Goal: Transaction & Acquisition: Download file/media

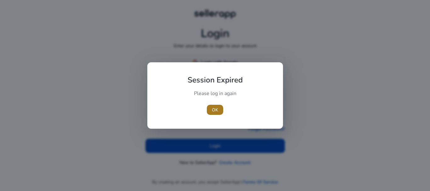
click at [214, 110] on span "OK" at bounding box center [215, 110] width 6 height 7
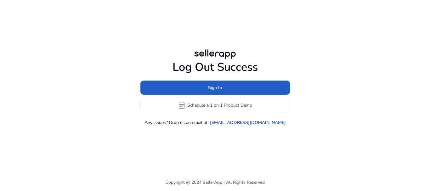
click at [223, 95] on span at bounding box center [214, 87] width 149 height 15
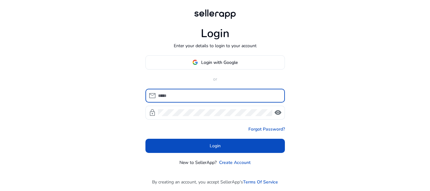
click at [203, 95] on input at bounding box center [219, 95] width 122 height 7
type input "**********"
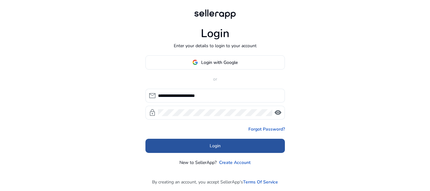
click at [234, 147] on span at bounding box center [214, 145] width 139 height 15
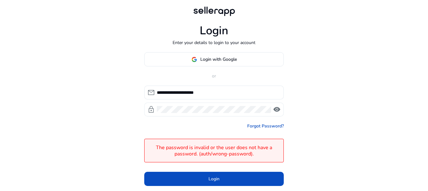
click at [276, 112] on span "visibility" at bounding box center [277, 110] width 8 height 8
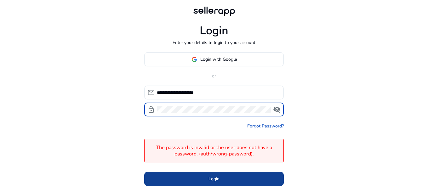
click at [218, 177] on span "Login" at bounding box center [213, 179] width 11 height 7
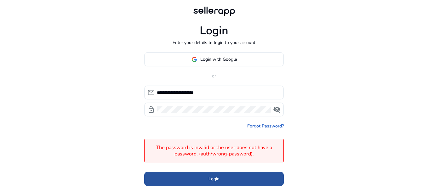
click at [226, 178] on span at bounding box center [213, 179] width 139 height 15
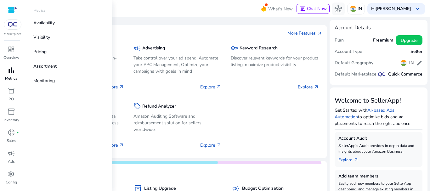
click at [12, 70] on span "bar_chart" at bounding box center [12, 70] width 8 height 8
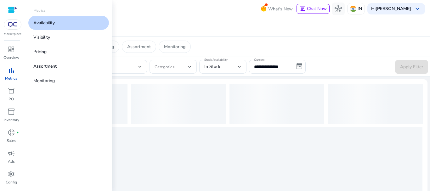
click at [52, 26] on link "Availability" at bounding box center [68, 23] width 81 height 14
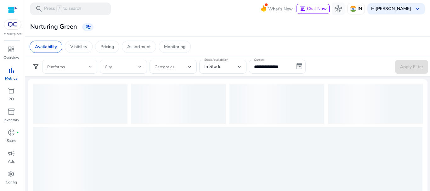
click at [88, 66] on span at bounding box center [67, 66] width 41 height 7
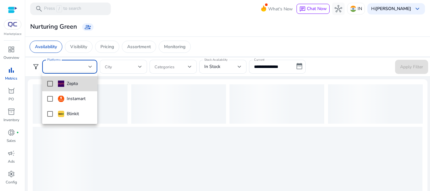
click at [62, 83] on img at bounding box center [61, 84] width 6 height 6
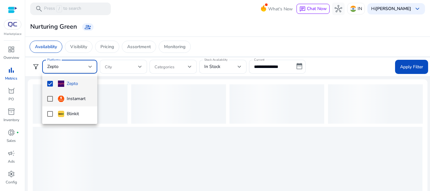
click at [62, 105] on mat-option "Instamart" at bounding box center [69, 98] width 55 height 15
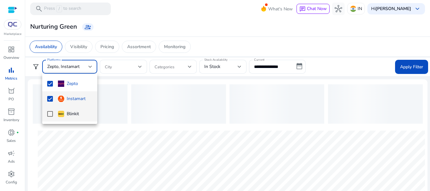
click at [63, 114] on img at bounding box center [61, 114] width 6 height 6
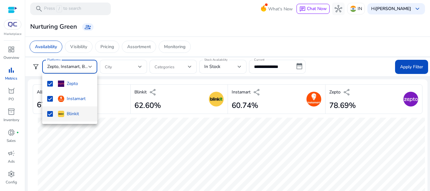
click at [225, 68] on div at bounding box center [215, 95] width 430 height 191
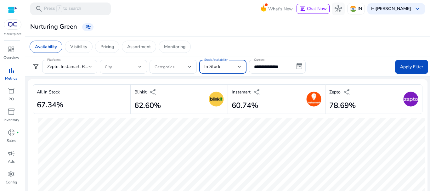
click at [238, 67] on div at bounding box center [240, 66] width 4 height 3
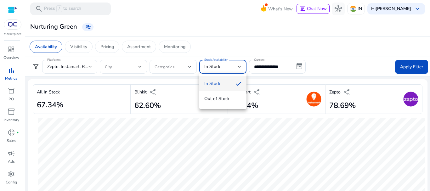
click at [243, 56] on div at bounding box center [215, 95] width 430 height 191
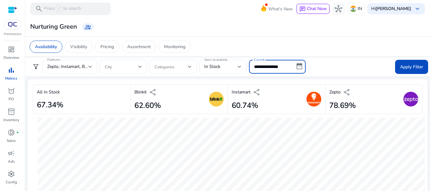
click at [298, 70] on input "**********" at bounding box center [277, 67] width 57 height 14
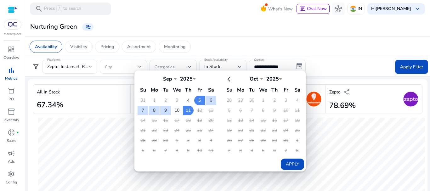
click at [178, 109] on td "10" at bounding box center [177, 110] width 11 height 9
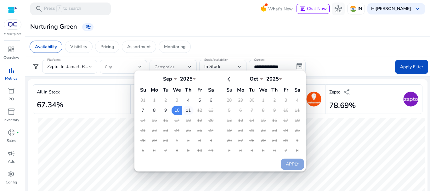
click at [184, 110] on td "11" at bounding box center [188, 110] width 11 height 9
click at [295, 168] on button "Apply" at bounding box center [292, 164] width 23 height 11
type input "**********"
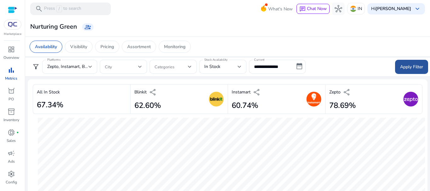
click at [403, 65] on span "Apply Filter" at bounding box center [411, 67] width 23 height 7
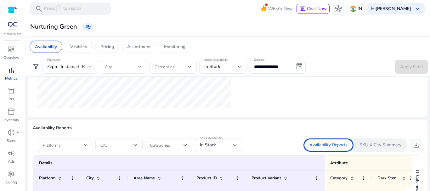
scroll to position [350, 0]
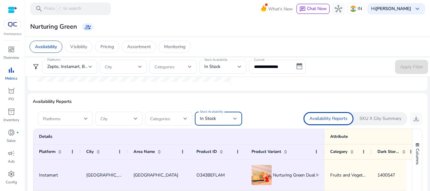
click at [235, 120] on div at bounding box center [235, 119] width 4 height 8
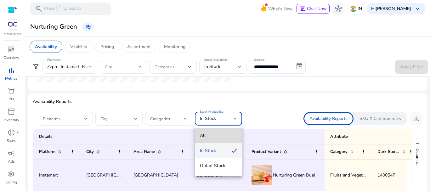
click at [217, 133] on span "All" at bounding box center [218, 135] width 37 height 7
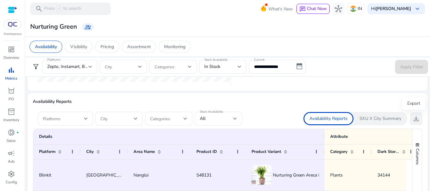
click at [415, 118] on span "download" at bounding box center [416, 119] width 8 height 8
click at [413, 118] on span "download" at bounding box center [416, 119] width 8 height 8
